Goal: Task Accomplishment & Management: Use online tool/utility

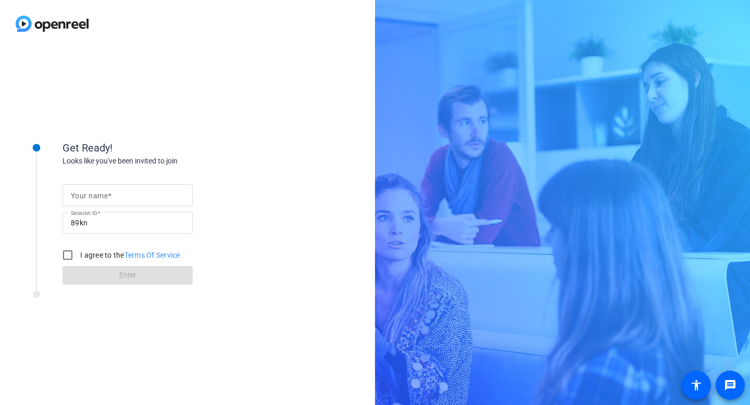
click at [75, 132] on mat-label "Your name" at bounding box center [89, 196] width 37 height 8
click at [75, 132] on input "Your name" at bounding box center [127, 195] width 113 height 12
type input "[PERSON_NAME]"
click at [66, 132] on input "I agree to the Terms Of Service" at bounding box center [67, 255] width 21 height 21
checkbox input "true"
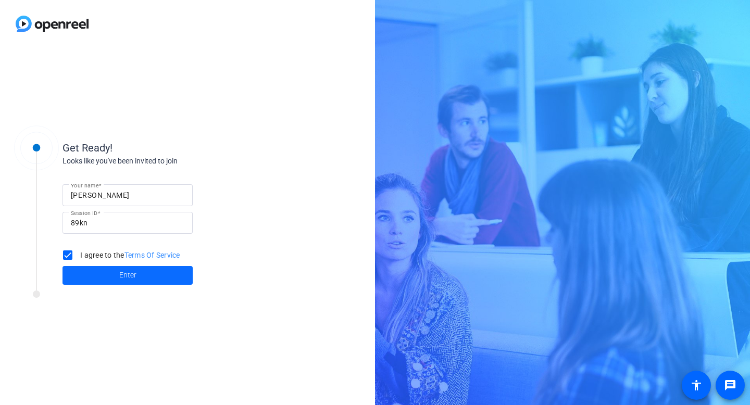
click at [132, 132] on span at bounding box center [127, 275] width 130 height 25
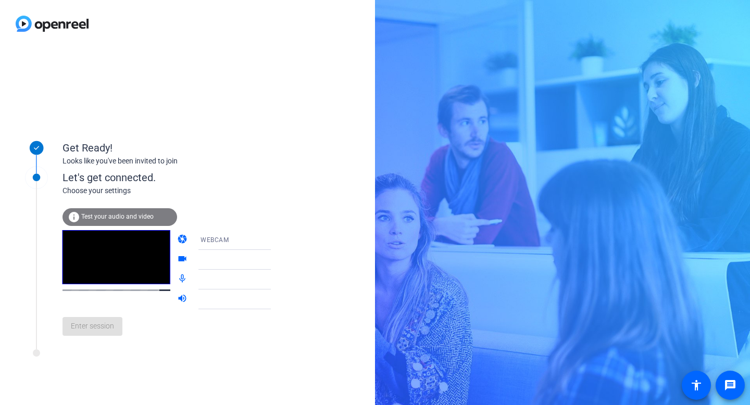
click at [73, 132] on mat-icon "info" at bounding box center [74, 217] width 12 height 12
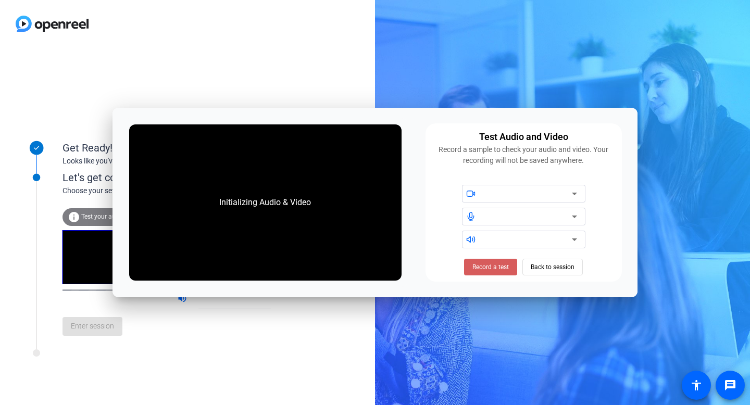
click at [260, 132] on span "Record a test" at bounding box center [490, 266] width 36 height 9
click at [260, 132] on span "Stop Testing (6s)" at bounding box center [490, 266] width 47 height 9
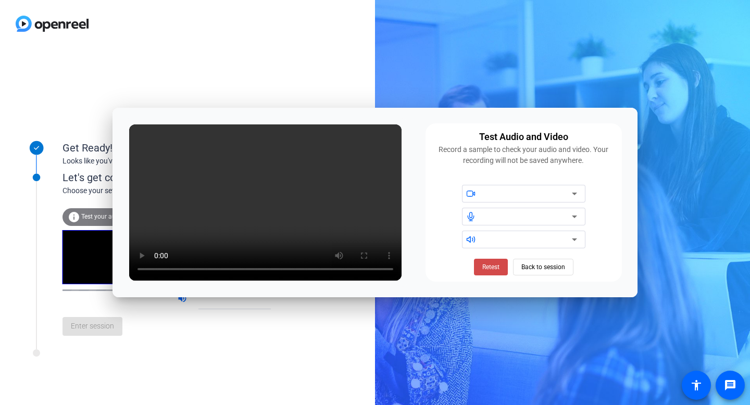
click at [260, 132] on span "Retest" at bounding box center [490, 266] width 17 height 9
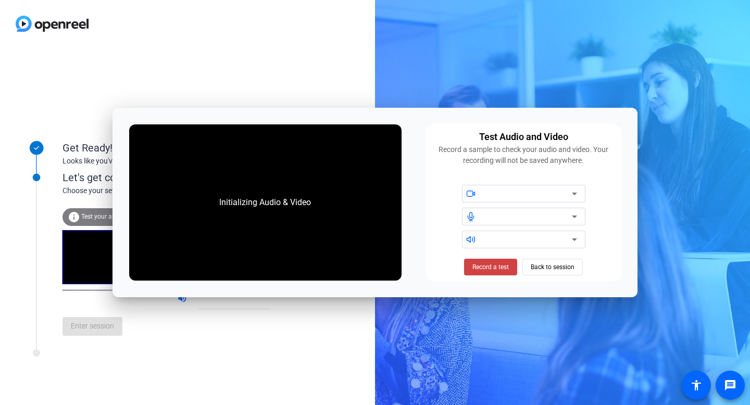
click at [202, 132] on div "Initializing Audio & Video" at bounding box center [265, 202] width 272 height 156
click at [260, 132] on icon at bounding box center [574, 193] width 12 height 12
click at [260, 132] on span "Back to session" at bounding box center [552, 267] width 44 height 20
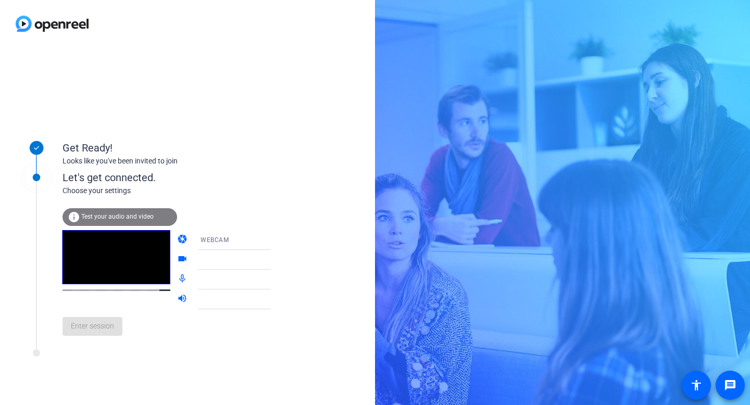
click at [260, 132] on icon at bounding box center [281, 240] width 12 height 12
click at [260, 132] on div at bounding box center [375, 202] width 750 height 405
click at [260, 132] on icon at bounding box center [281, 260] width 12 height 12
click at [260, 132] on icon at bounding box center [281, 279] width 12 height 12
click at [260, 132] on icon at bounding box center [281, 299] width 12 height 12
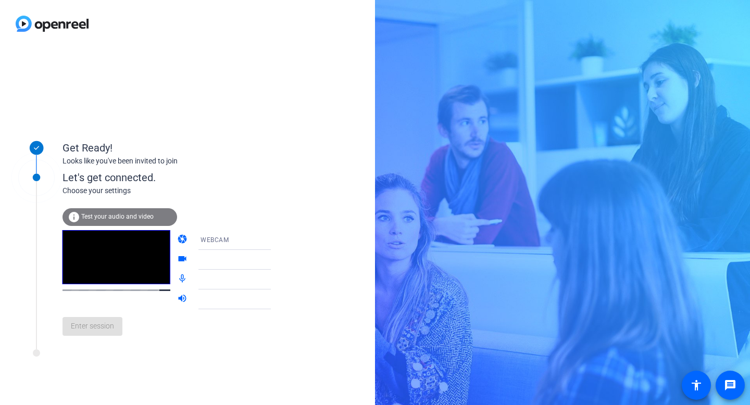
click at [95, 132] on video at bounding box center [116, 257] width 108 height 54
click at [73, 132] on mat-icon "info" at bounding box center [74, 217] width 12 height 12
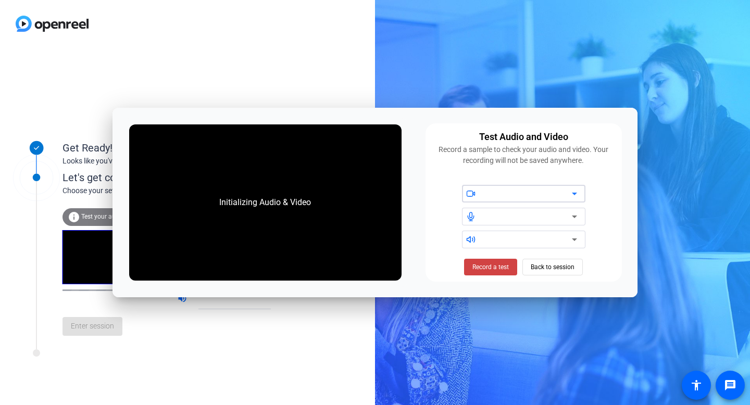
click at [260, 132] on icon at bounding box center [574, 193] width 12 height 12
click at [260, 132] on icon at bounding box center [574, 217] width 5 height 3
click at [260, 132] on icon at bounding box center [574, 239] width 5 height 3
click at [260, 132] on span "Record a test" at bounding box center [490, 266] width 36 height 9
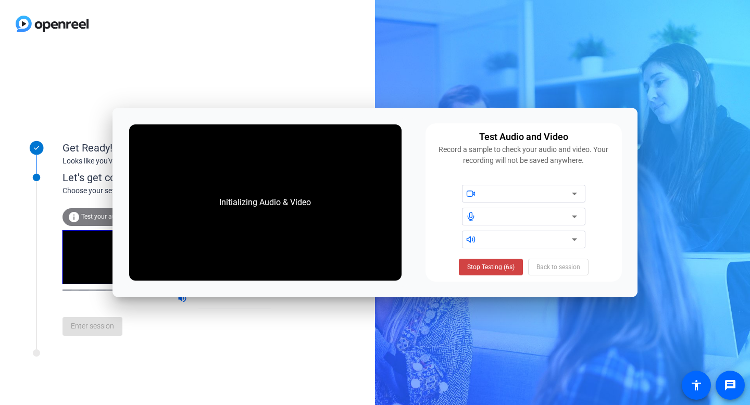
click at [260, 132] on span "Stop Testing (6s)" at bounding box center [490, 266] width 47 height 9
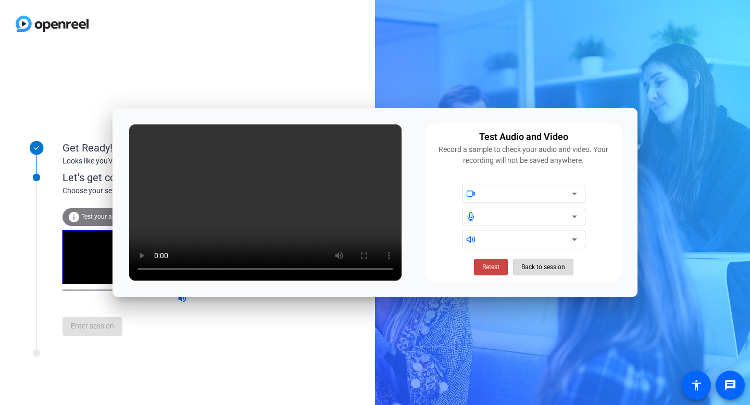
click at [260, 132] on span "Back to session" at bounding box center [543, 267] width 44 height 20
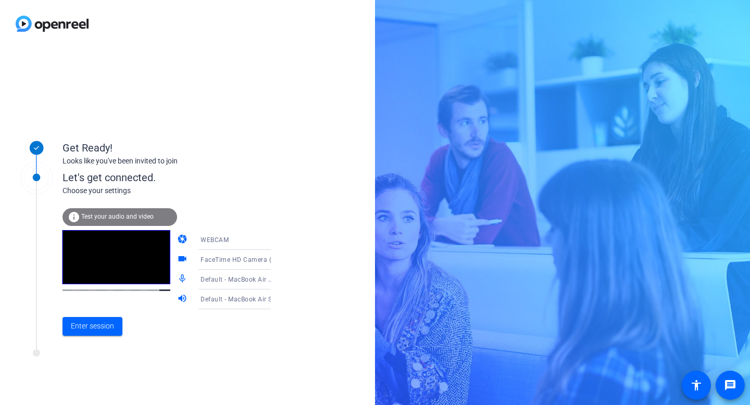
click at [147, 132] on div "info Test your audio and video" at bounding box center [119, 217] width 115 height 18
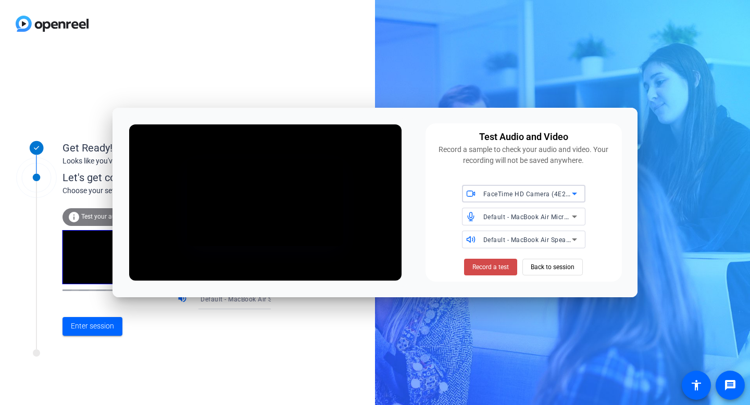
click at [260, 132] on span "Record a test" at bounding box center [490, 266] width 36 height 9
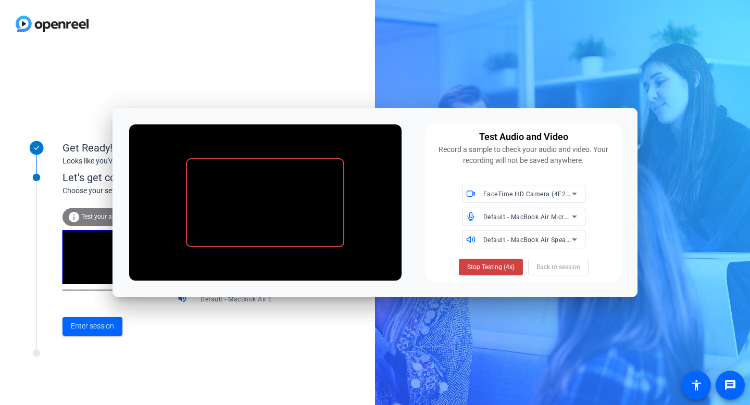
click at [260, 132] on span "Stop Testing (4s)" at bounding box center [490, 266] width 47 height 9
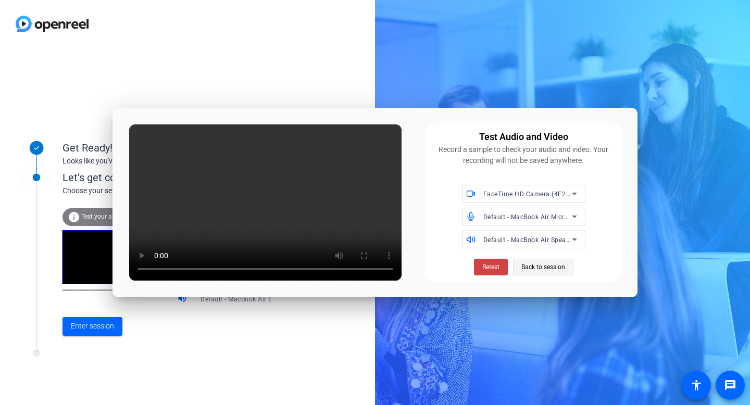
click at [260, 132] on span "Back to session" at bounding box center [543, 267] width 44 height 20
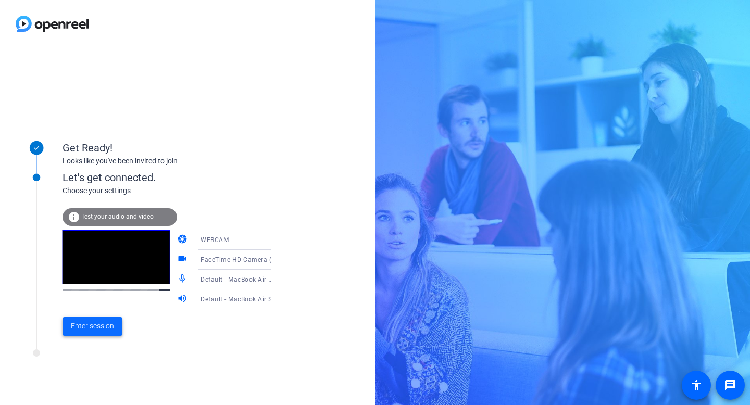
click at [94, 132] on span "Enter session" at bounding box center [92, 326] width 43 height 11
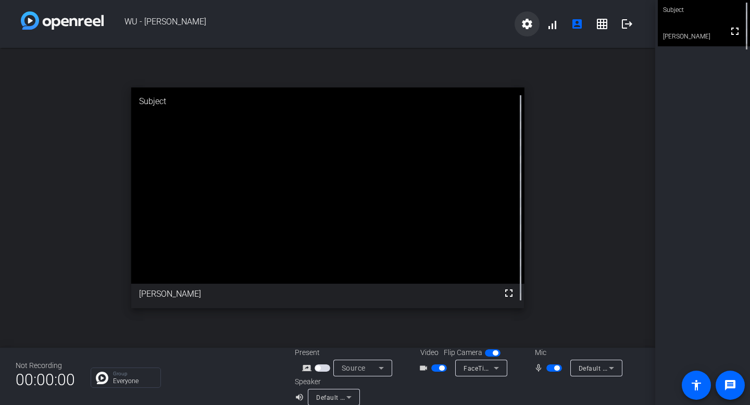
click at [260, 22] on mat-icon "settings" at bounding box center [527, 24] width 12 height 12
click at [260, 50] on div at bounding box center [375, 202] width 750 height 405
click at [260, 22] on mat-icon "account_box" at bounding box center [577, 24] width 12 height 12
click at [260, 23] on mat-icon "logout" at bounding box center [627, 24] width 12 height 12
